Goal: Task Accomplishment & Management: Use online tool/utility

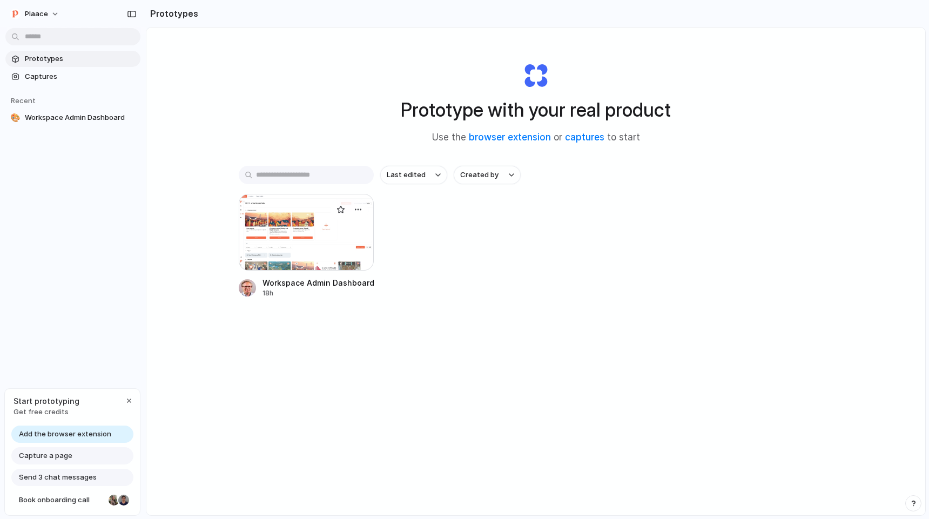
click at [302, 235] on div at bounding box center [306, 232] width 135 height 77
